Goal: Navigation & Orientation: Understand site structure

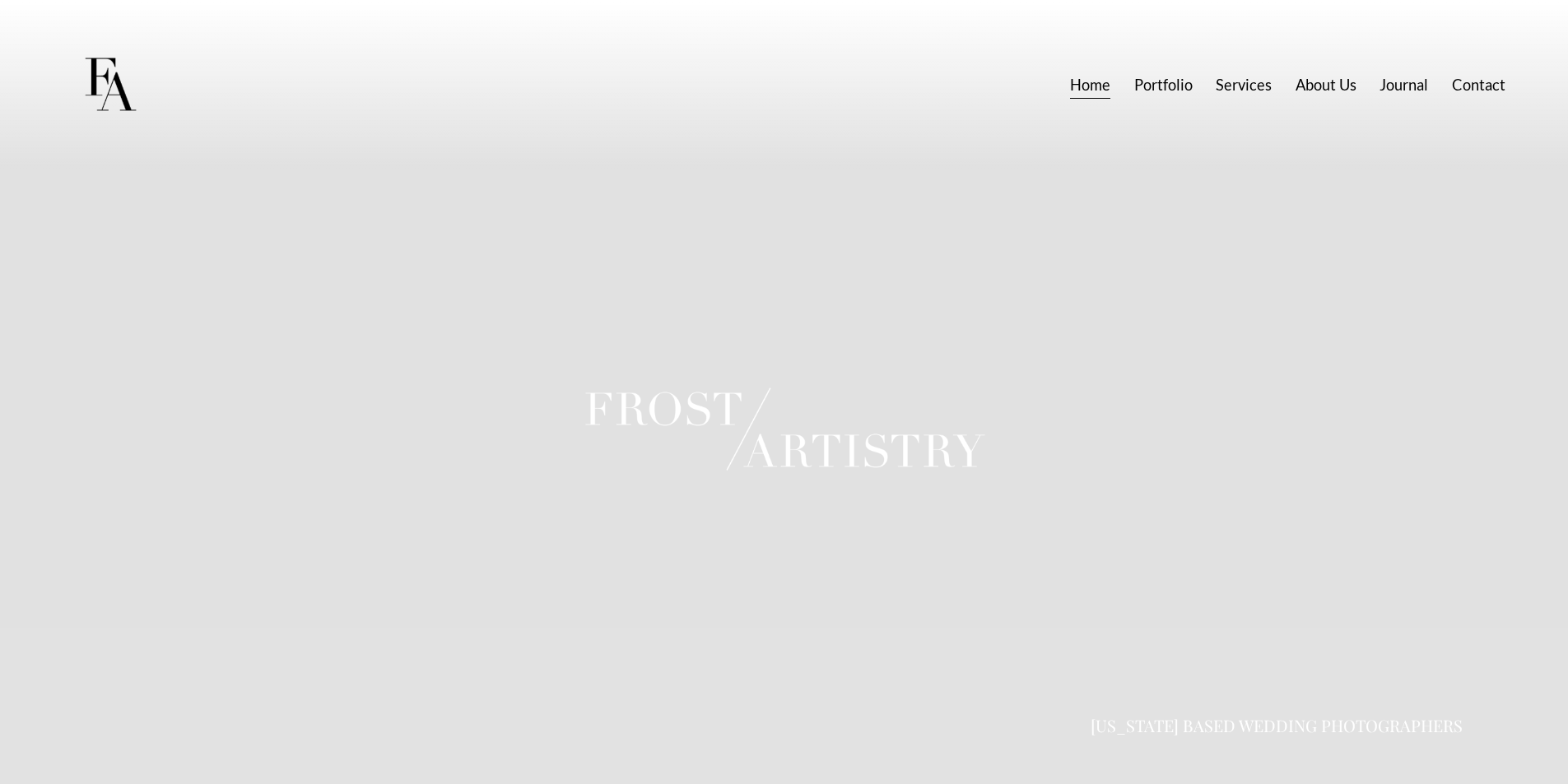
click at [1245, 84] on link "Services" at bounding box center [1243, 85] width 56 height 31
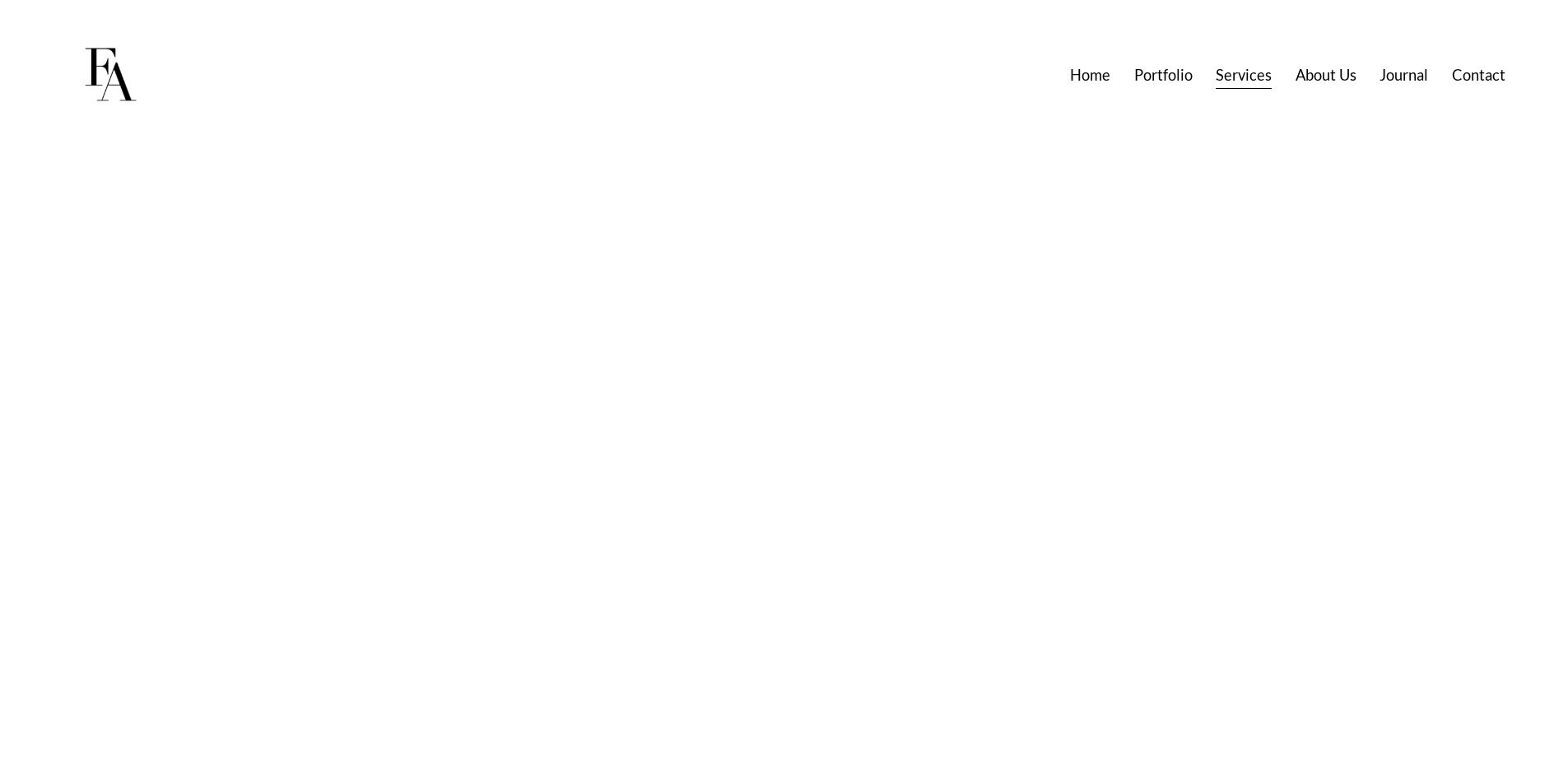
scroll to position [12088, 0]
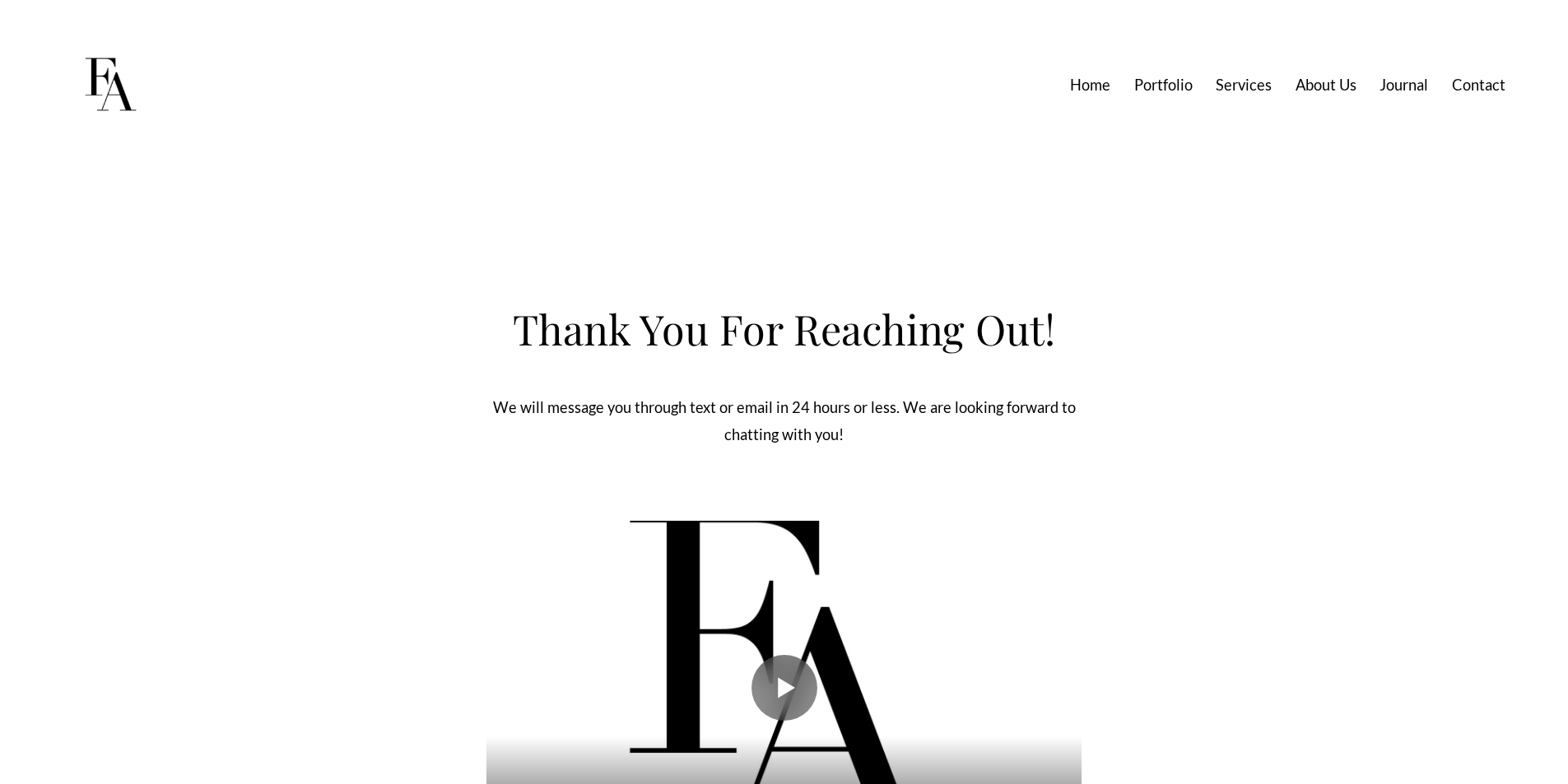
click at [1342, 88] on link "About Us" at bounding box center [1325, 85] width 60 height 31
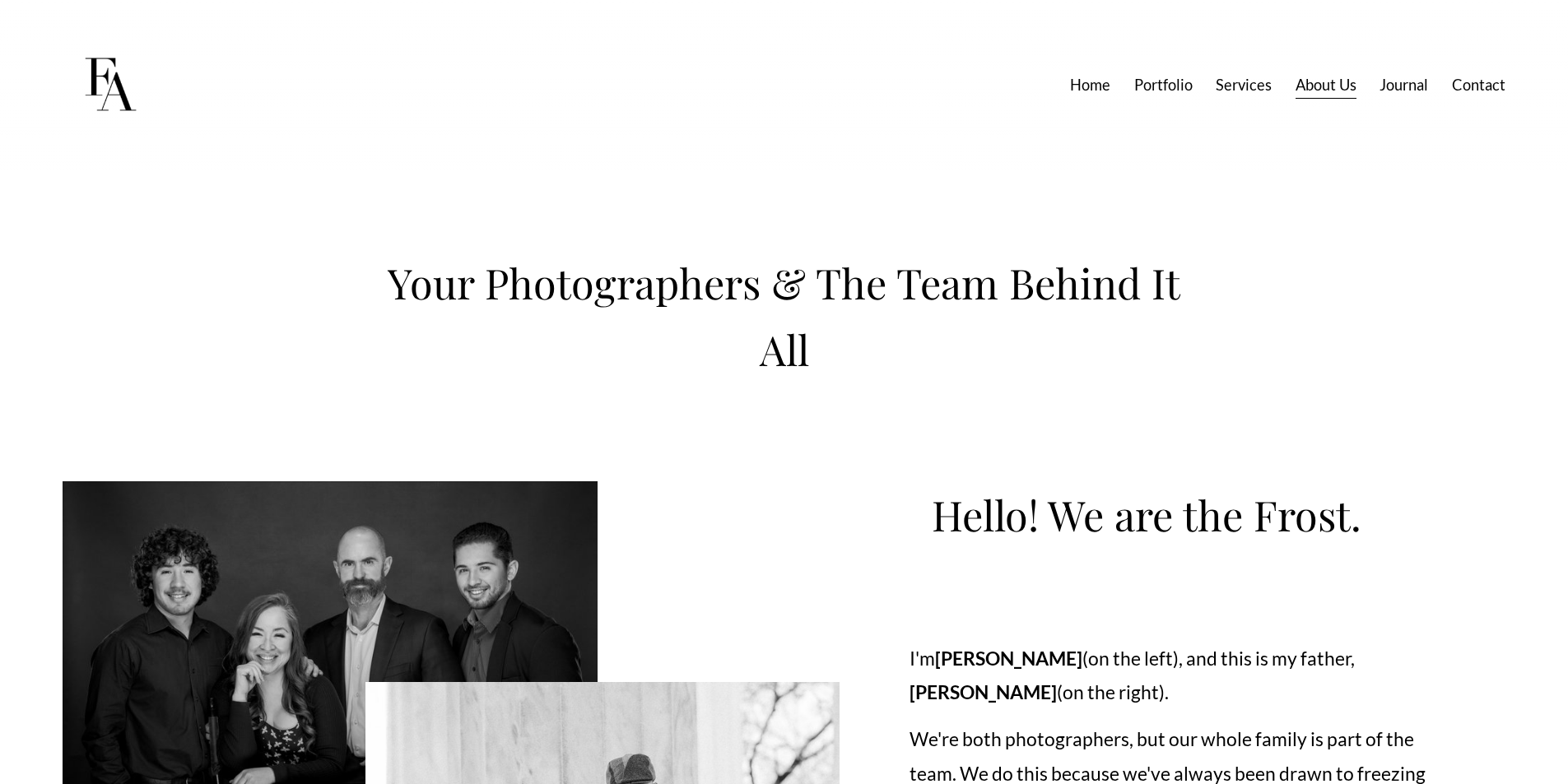
click at [1337, 86] on link "About Us" at bounding box center [1325, 85] width 60 height 31
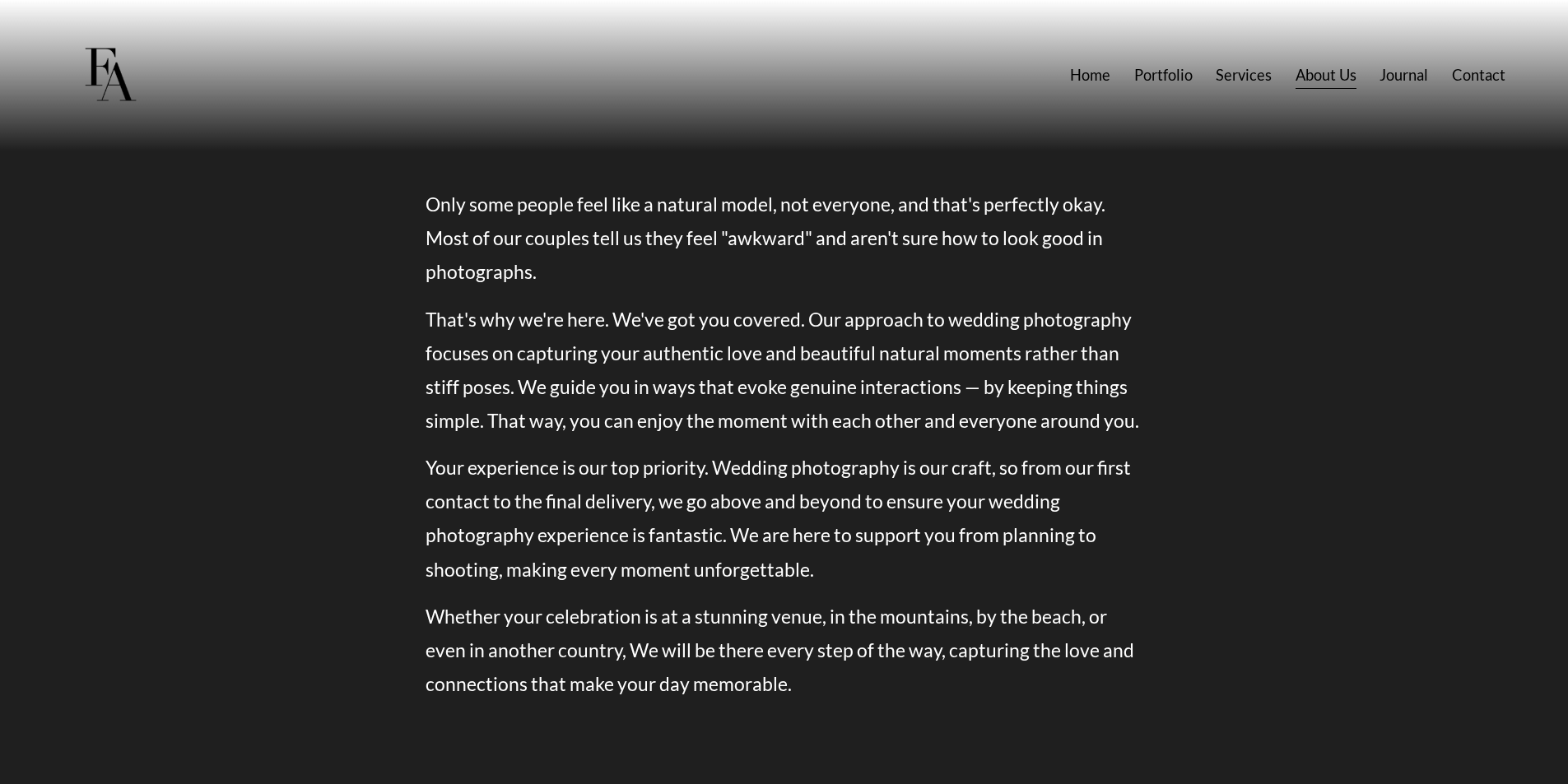
scroll to position [1507, 0]
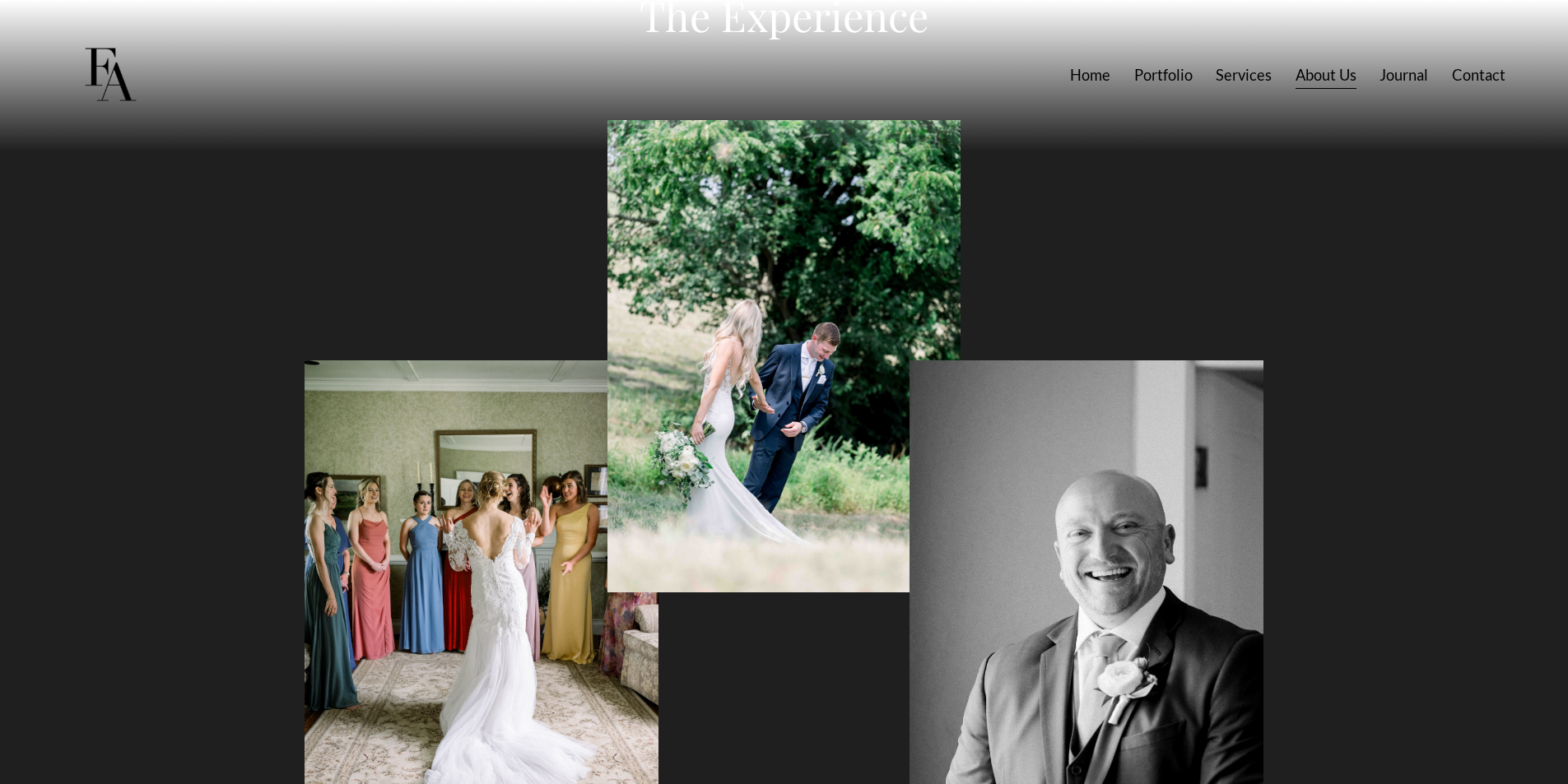
click at [1470, 74] on link "Contact" at bounding box center [1479, 75] width 54 height 31
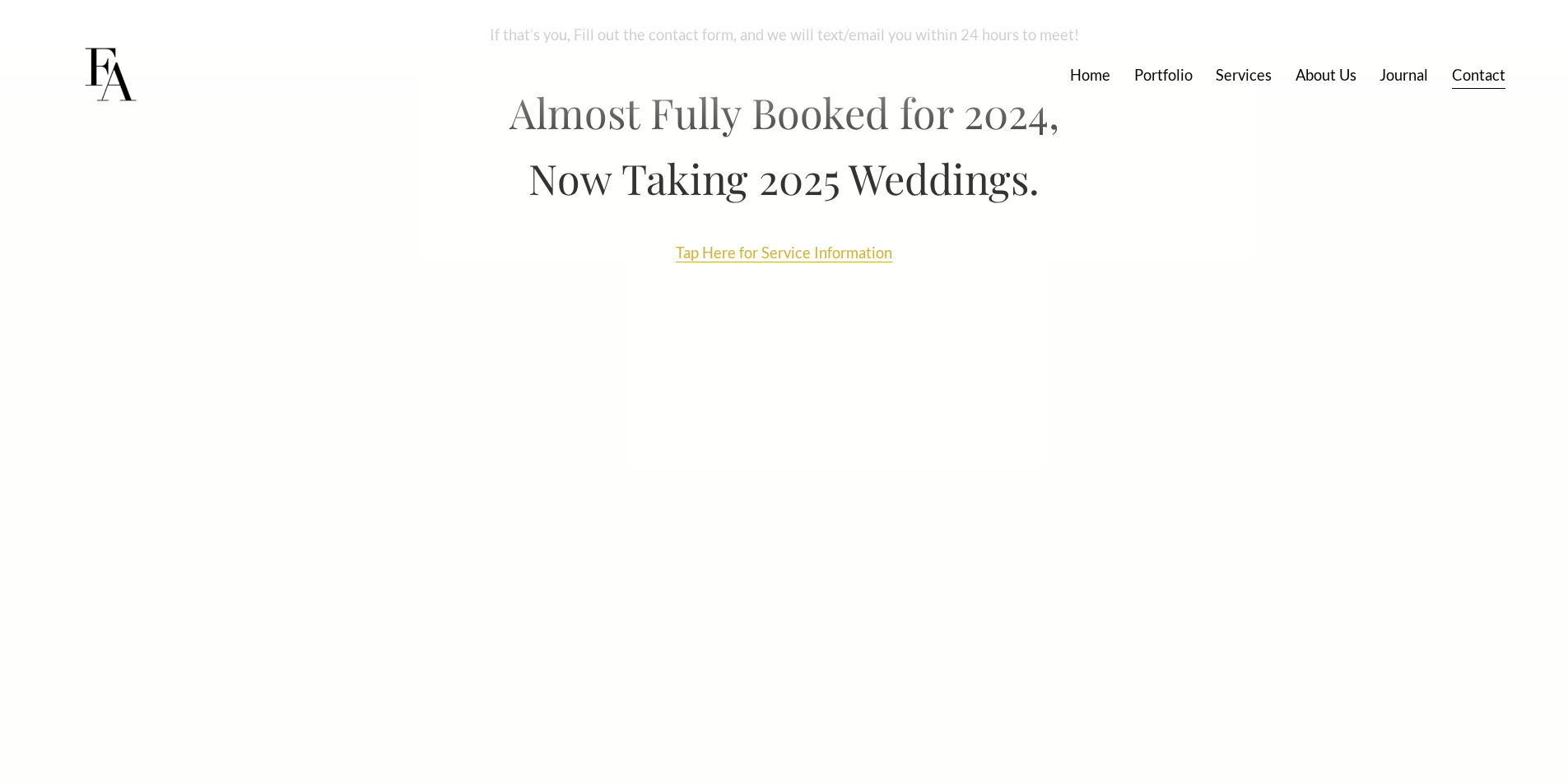
scroll to position [247, 0]
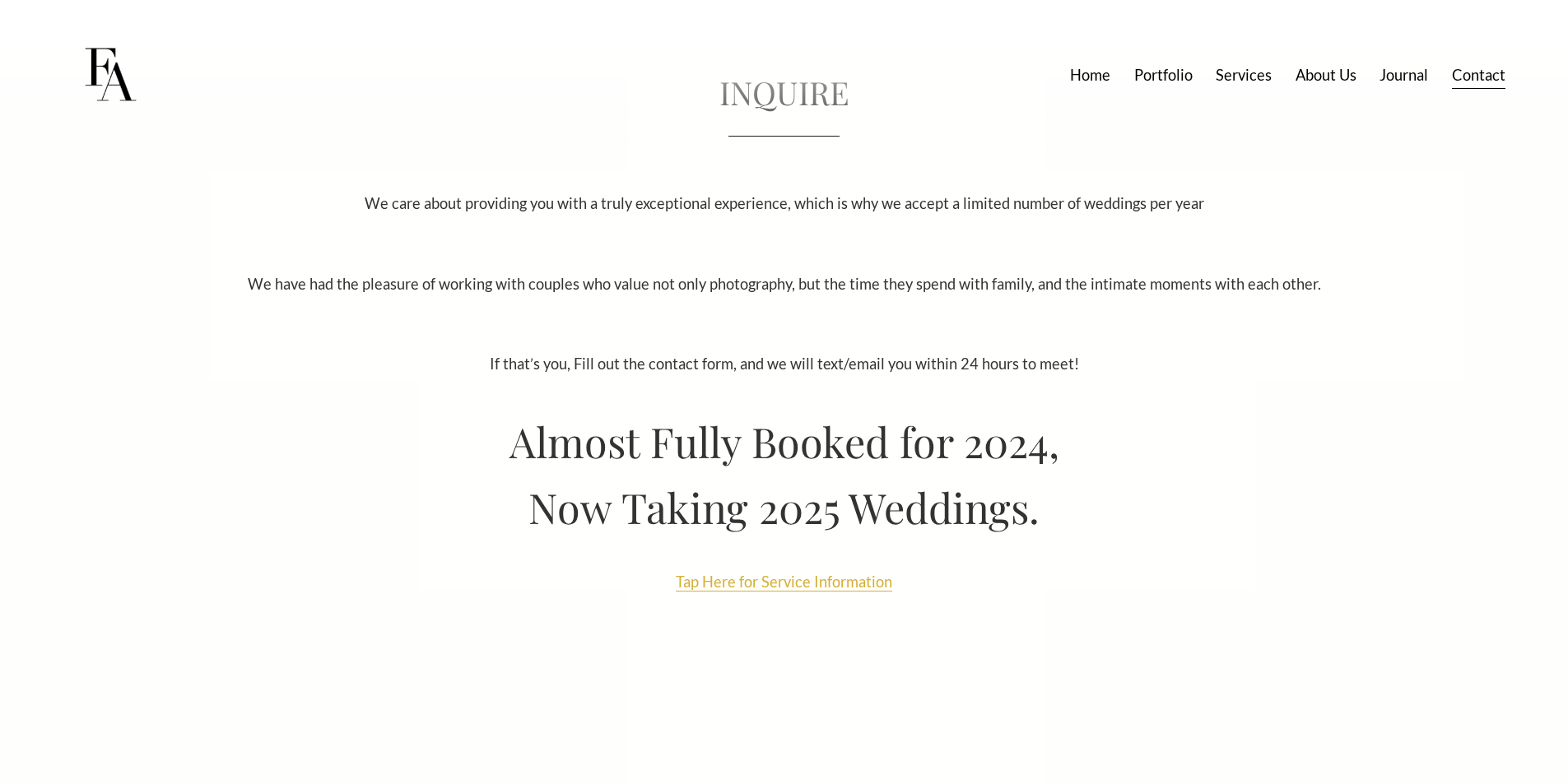
click at [1097, 75] on link "Home" at bounding box center [1090, 75] width 41 height 31
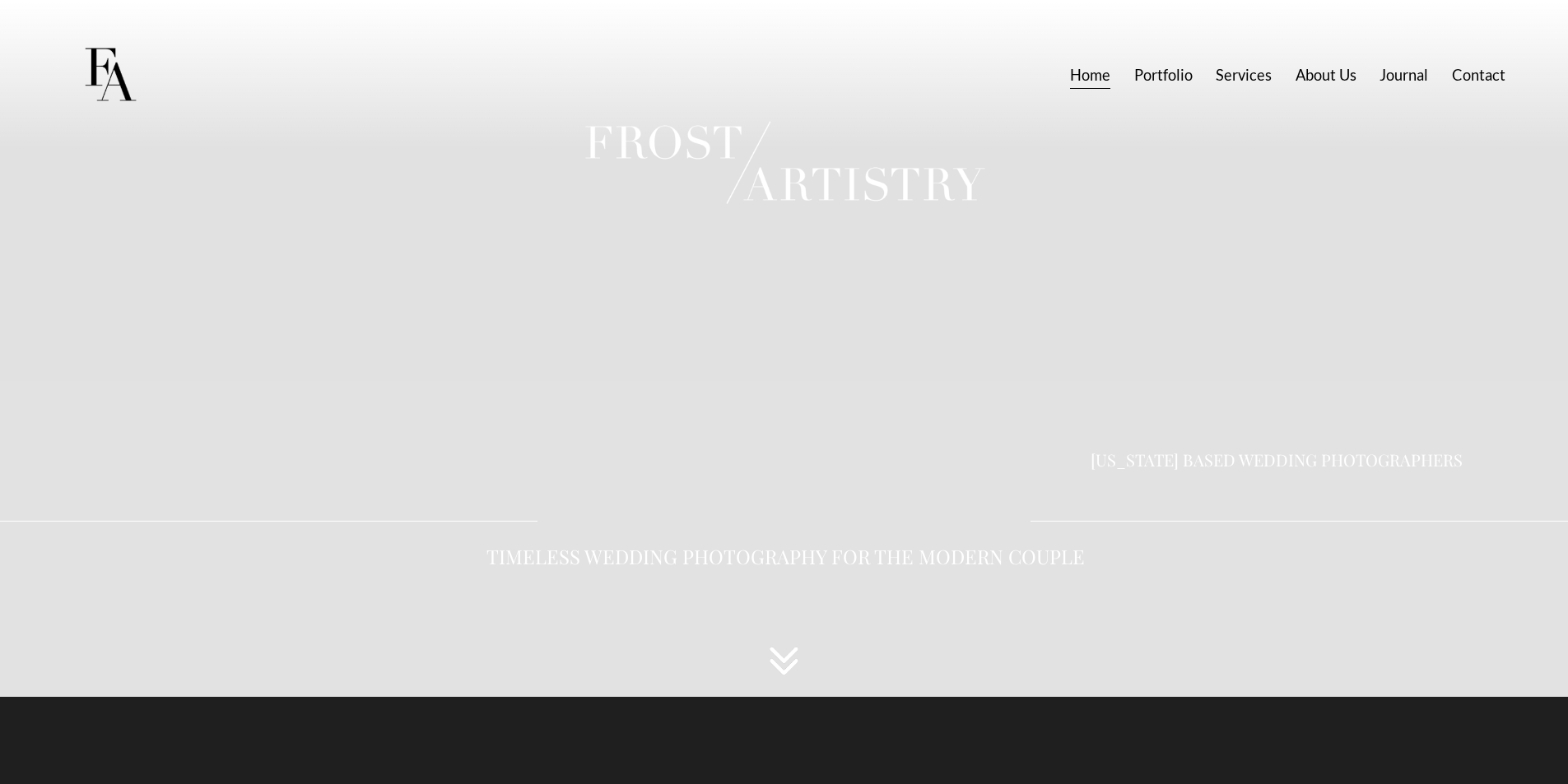
scroll to position [329, 0]
